Goal: Entertainment & Leisure: Consume media (video, audio)

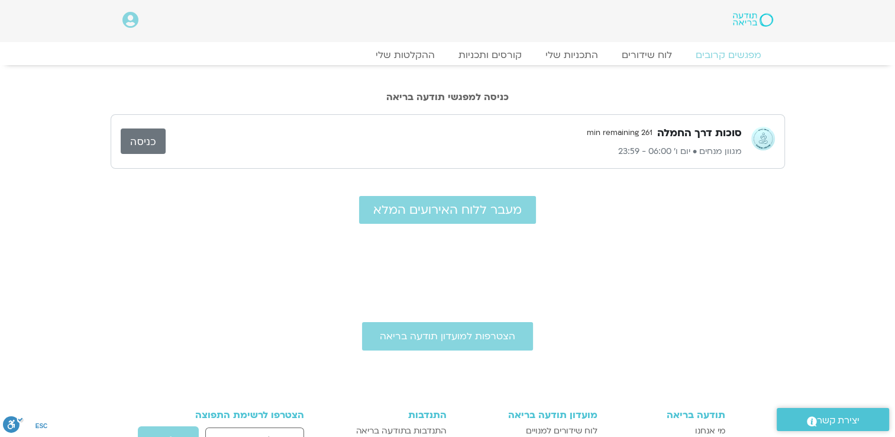
click at [150, 137] on link "כניסה" at bounding box center [143, 140] width 45 height 25
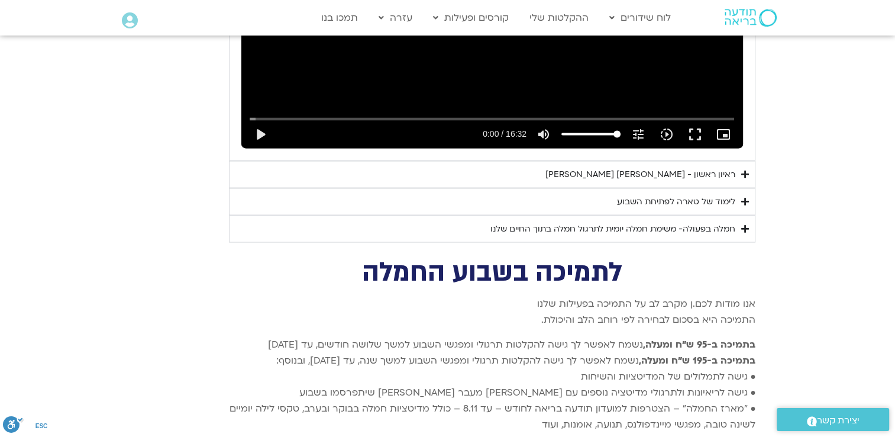
scroll to position [2361, 0]
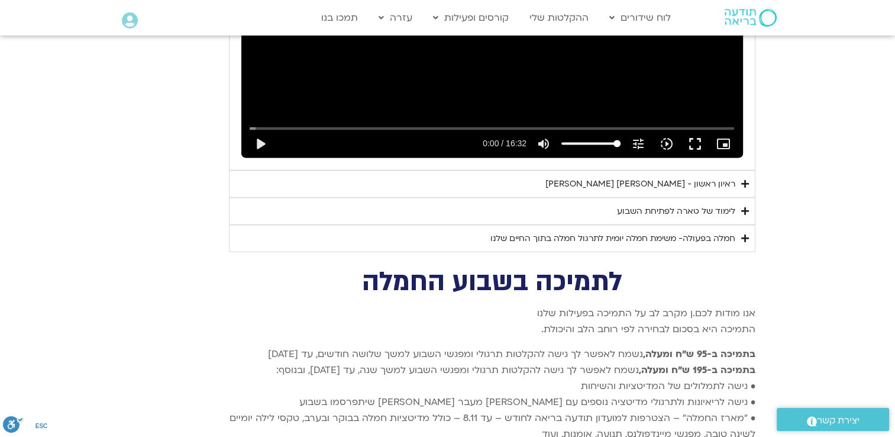
click at [671, 231] on div "חמלה בפעולה- משימת חמלה יומית לתרגול חמלה בתוך החיים שלנו" at bounding box center [612, 238] width 245 height 14
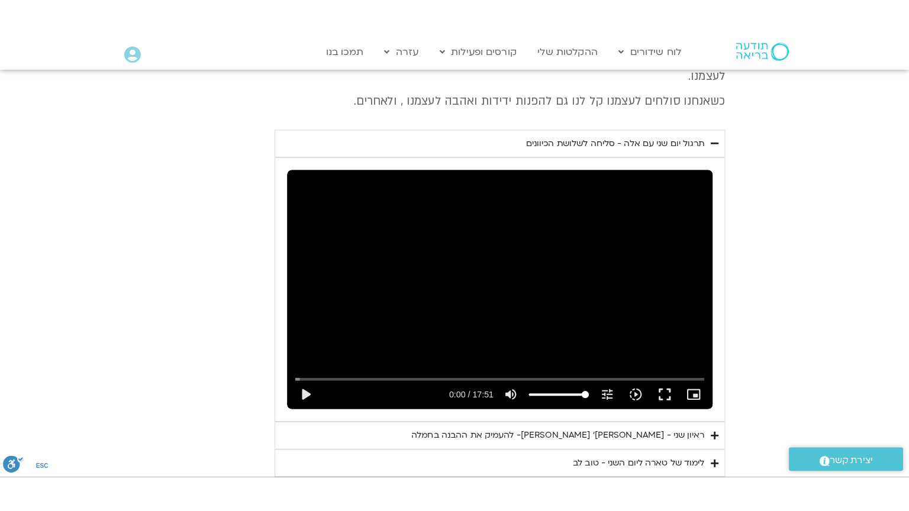
scroll to position [1536, 0]
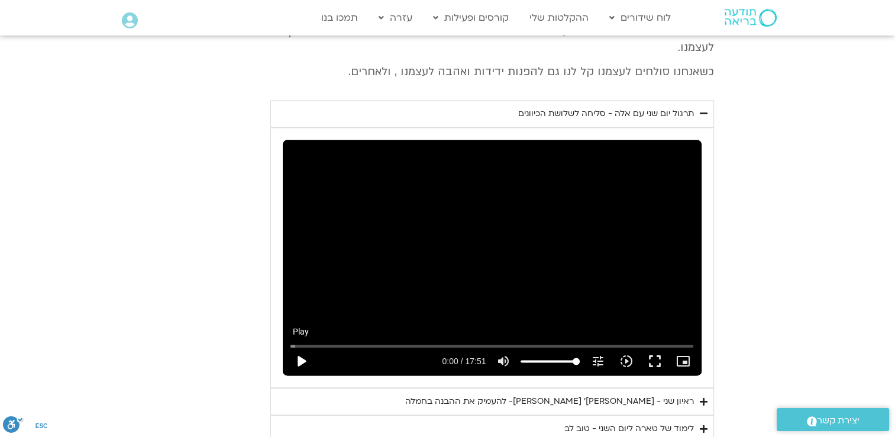
click at [296, 347] on button "play_arrow" at bounding box center [301, 361] width 28 height 28
click at [655, 347] on button "fullscreen" at bounding box center [654, 361] width 28 height 28
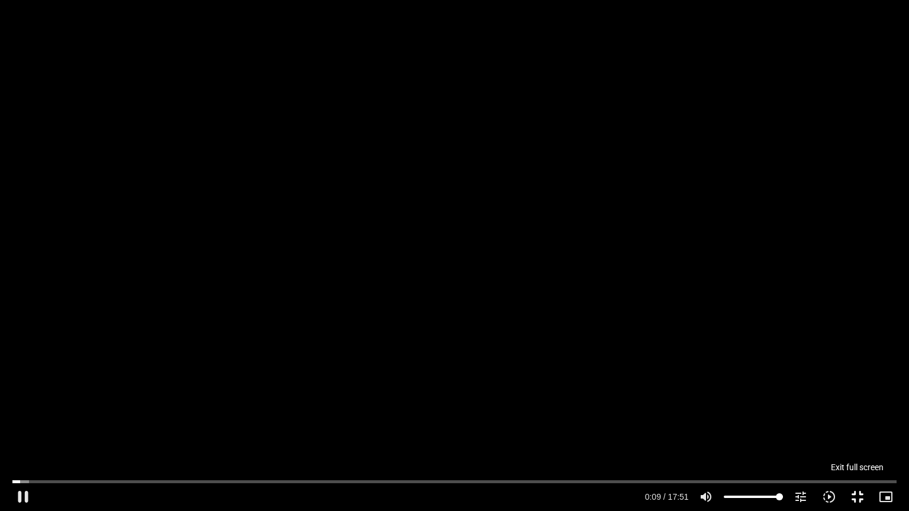
click at [853, 436] on button "fullscreen_exit" at bounding box center [857, 497] width 28 height 28
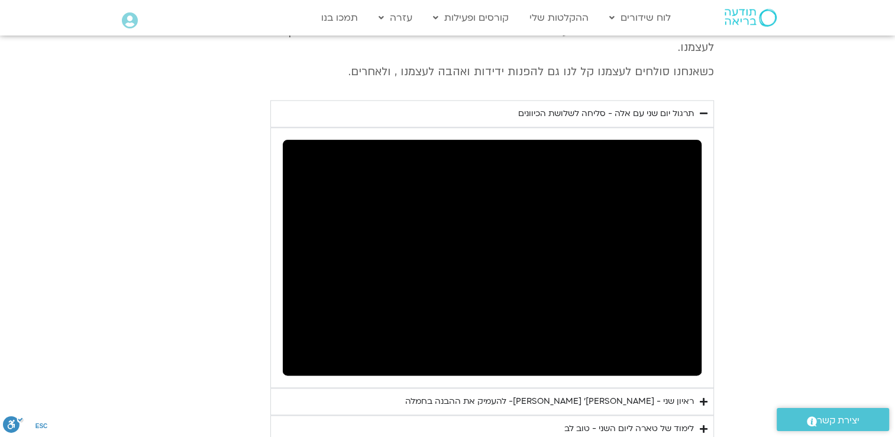
click at [250, 264] on div "יום שני - סליחה וטוב לב "סליחה אינה שכחה או התעלמות מהתנהגות פוגעת. במקום זאת, …" at bounding box center [448, 185] width 532 height 567
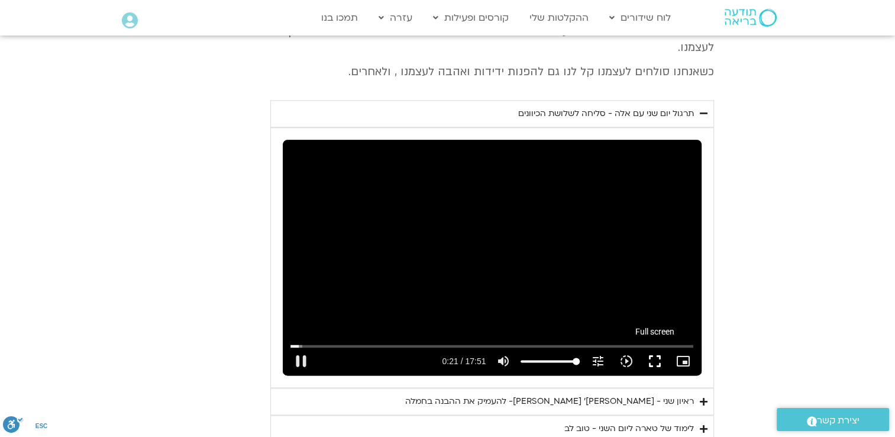
click at [651, 347] on button "fullscreen" at bounding box center [654, 361] width 28 height 28
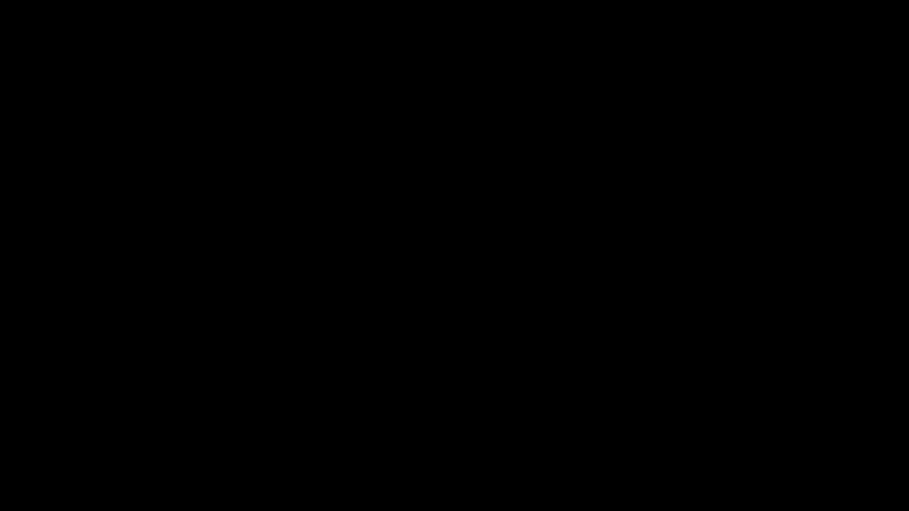
drag, startPoint x: 344, startPoint y: 20, endPoint x: 428, endPoint y: 0, distance: 85.8
click at [422, 0] on div "Skip Ad 15:54 pause 1:01 / 17:51 volume_up Mute tune Resolution Auto 720p slow_…" at bounding box center [454, 255] width 909 height 511
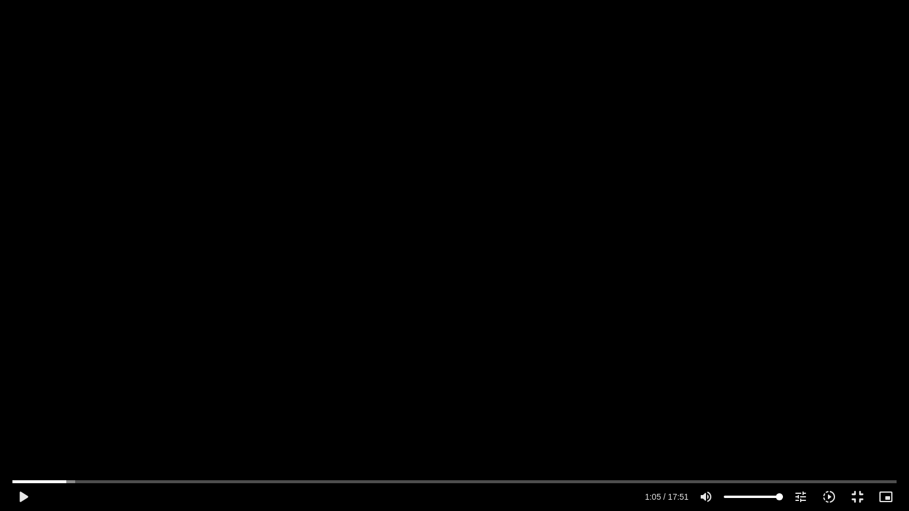
drag, startPoint x: 429, startPoint y: 0, endPoint x: 152, endPoint y: 318, distance: 422.2
click at [152, 318] on div "Skip Ad 15:54 play_arrow 1:05 / 17:51 volume_up Mute tune Resolution Auto 720p …" at bounding box center [454, 255] width 909 height 511
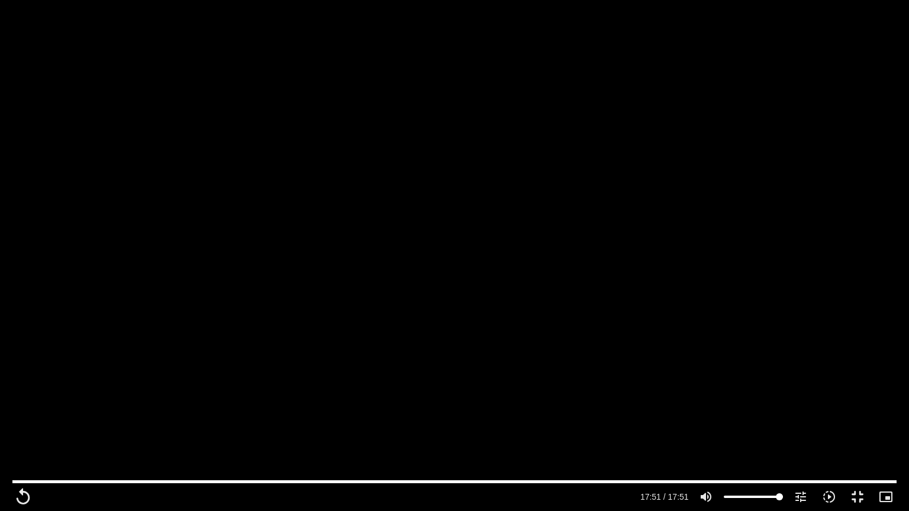
type input "1071.88"
